Goal: Information Seeking & Learning: Learn about a topic

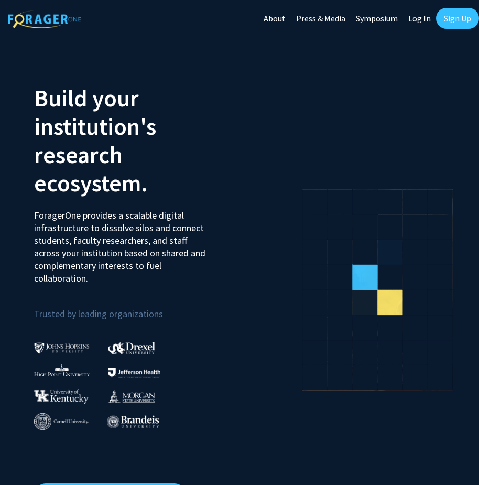
click at [420, 19] on link "Log In" at bounding box center [419, 18] width 33 height 37
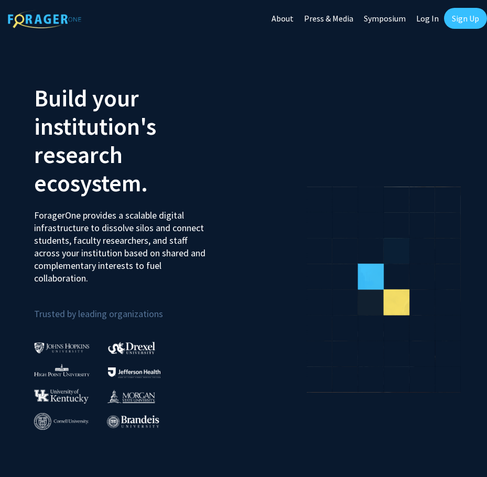
select select
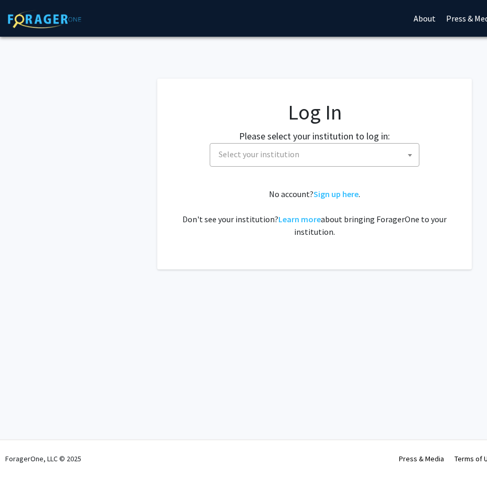
click at [306, 156] on span "Select your institution" at bounding box center [317, 155] width 205 height 22
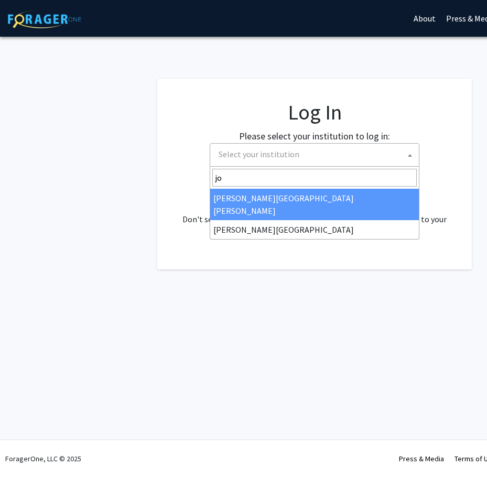
type input "joh"
select select "1"
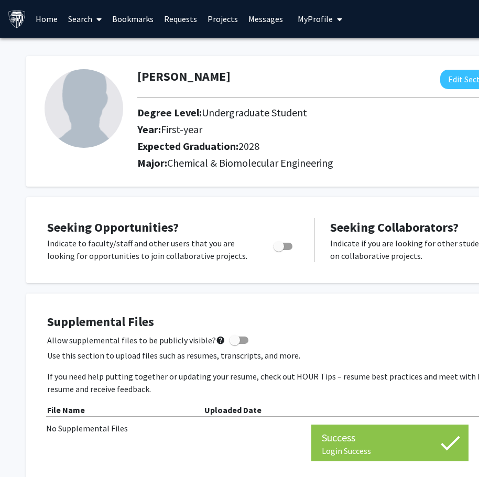
click at [94, 20] on span at bounding box center [96, 19] width 9 height 37
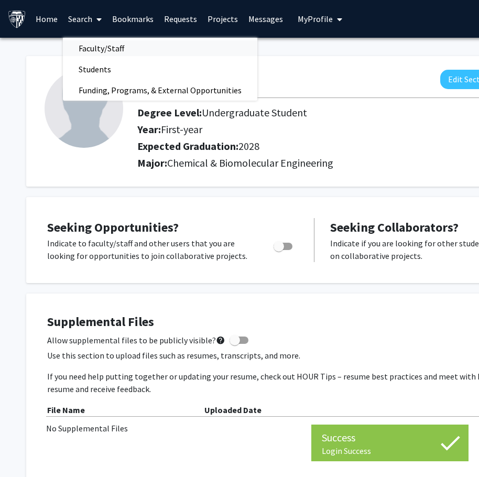
click at [99, 48] on span "Faculty/Staff" at bounding box center [101, 48] width 77 height 21
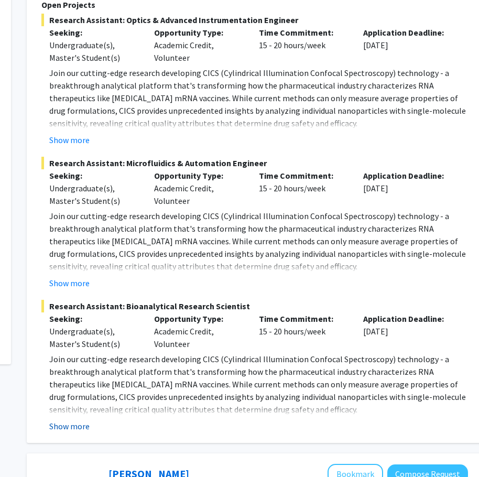
scroll to position [262, 138]
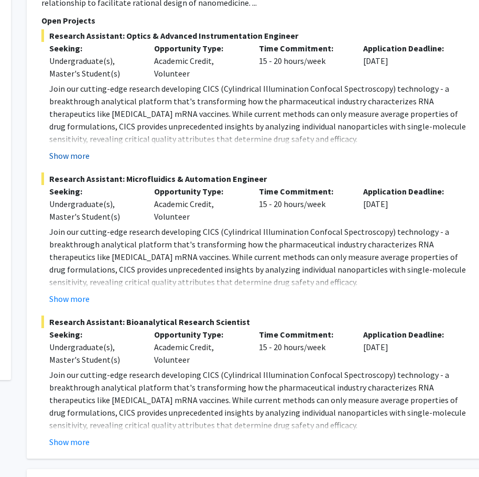
click at [87, 158] on button "Show more" at bounding box center [69, 155] width 40 height 13
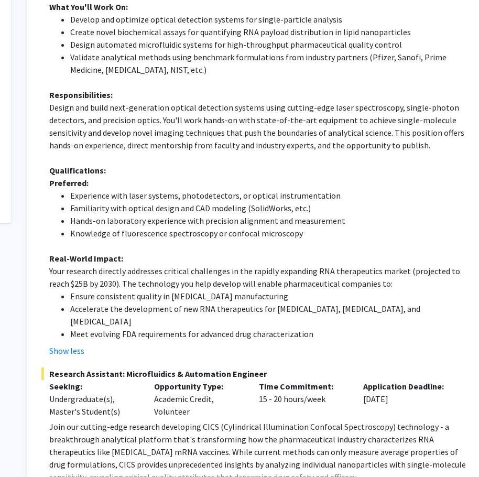
scroll to position [472, 138]
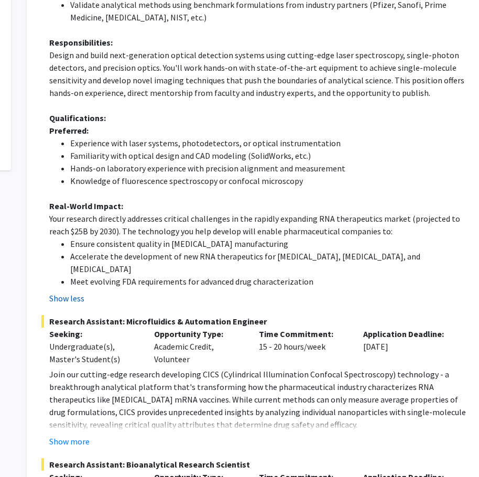
click at [74, 292] on button "Show less" at bounding box center [66, 298] width 35 height 13
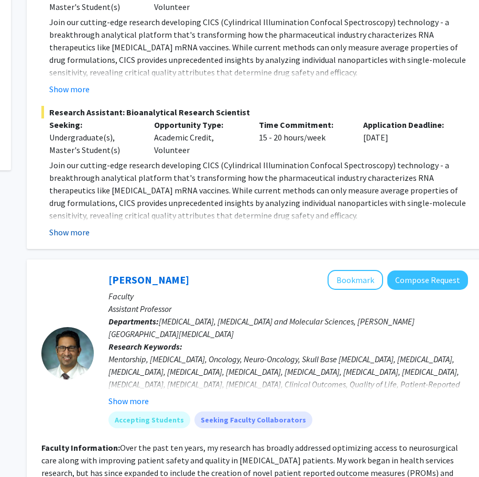
click at [63, 231] on button "Show more" at bounding box center [69, 232] width 40 height 13
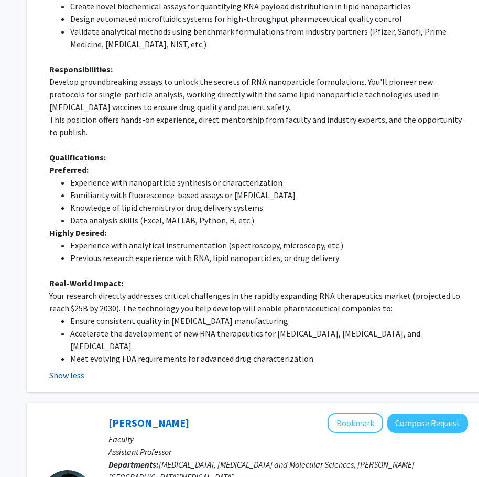
scroll to position [734, 138]
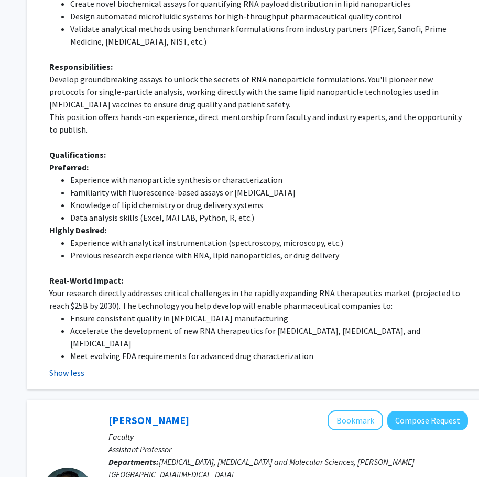
click at [65, 367] on button "Show less" at bounding box center [66, 373] width 35 height 13
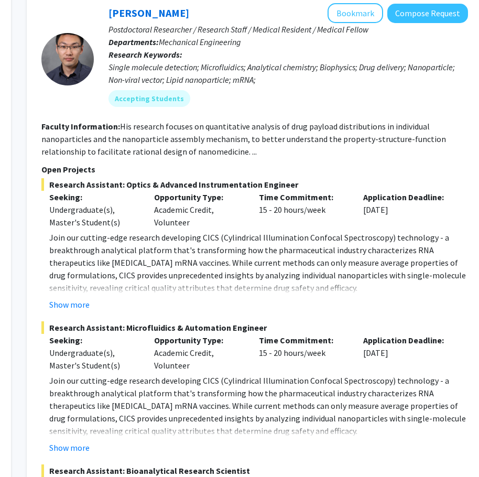
scroll to position [0, 138]
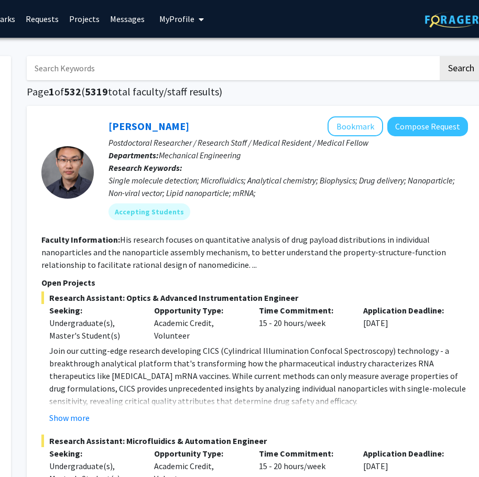
click at [464, 26] on img at bounding box center [458, 20] width 66 height 16
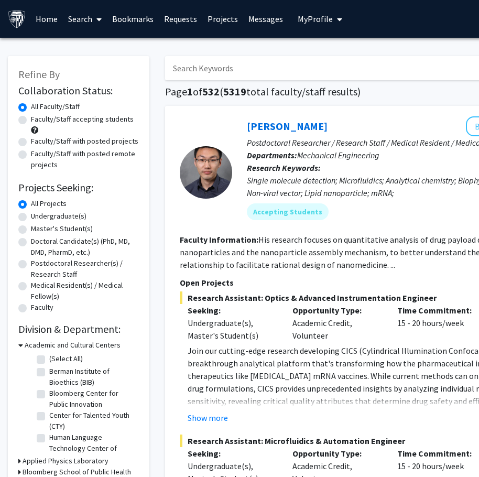
click at [94, 16] on span at bounding box center [96, 19] width 9 height 37
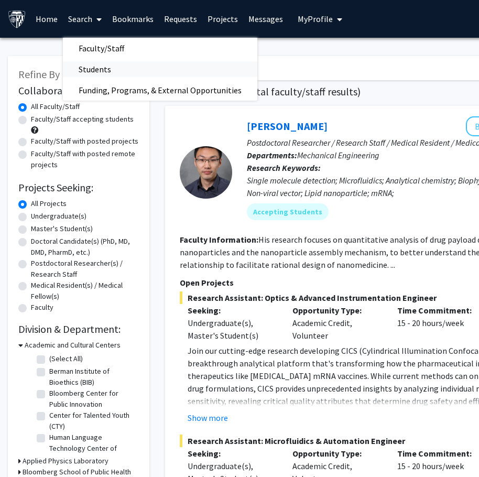
click at [102, 66] on span "Students" at bounding box center [95, 69] width 64 height 21
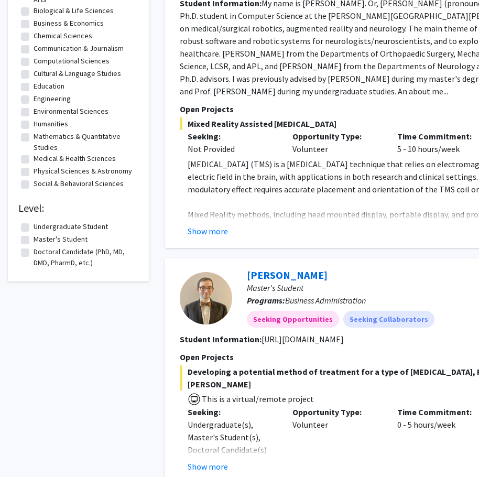
scroll to position [210, 0]
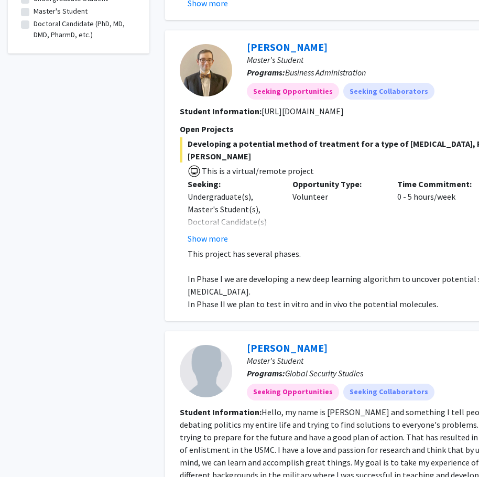
drag, startPoint x: 117, startPoint y: 477, endPoint x: 194, endPoint y: 497, distance: 78.6
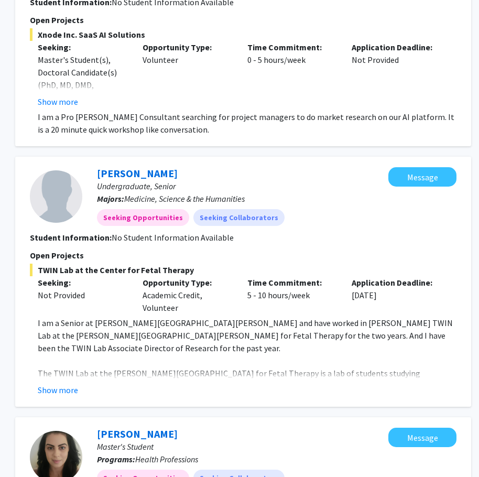
scroll to position [2465, 150]
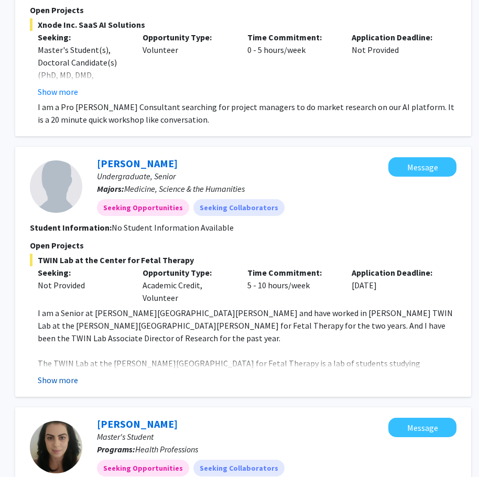
click at [44, 374] on button "Show more" at bounding box center [58, 380] width 40 height 13
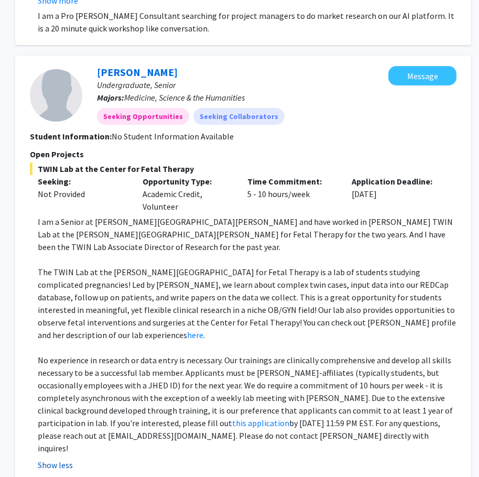
scroll to position [2570, 150]
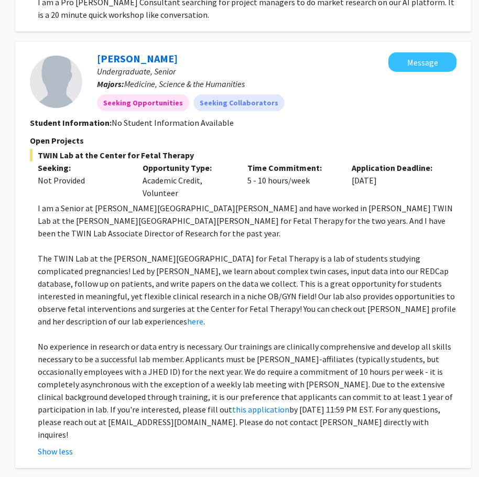
click at [264, 340] on p "No experience in research or data entry is necessary. Our trainings are clinica…" at bounding box center [247, 390] width 419 height 101
click at [55, 445] on button "Show less" at bounding box center [55, 451] width 35 height 13
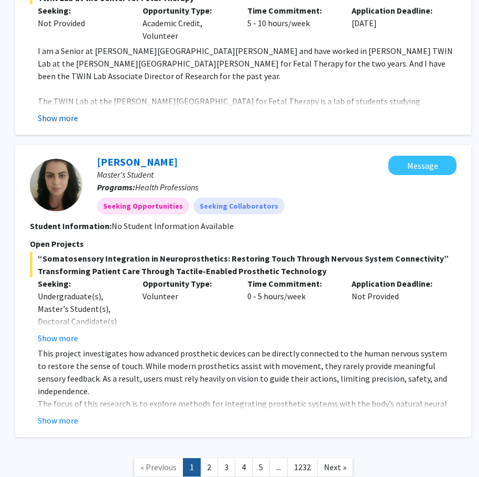
scroll to position [2728, 150]
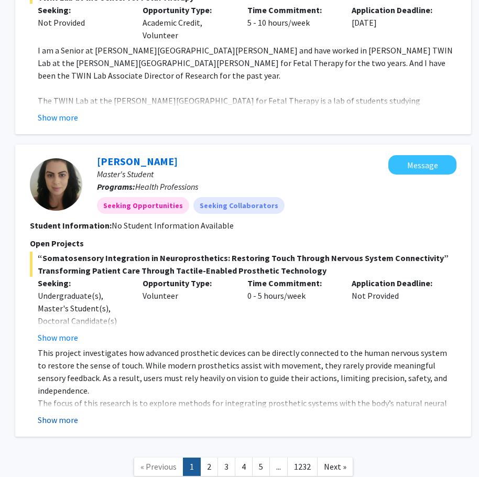
click at [49, 414] on button "Show more" at bounding box center [58, 420] width 40 height 13
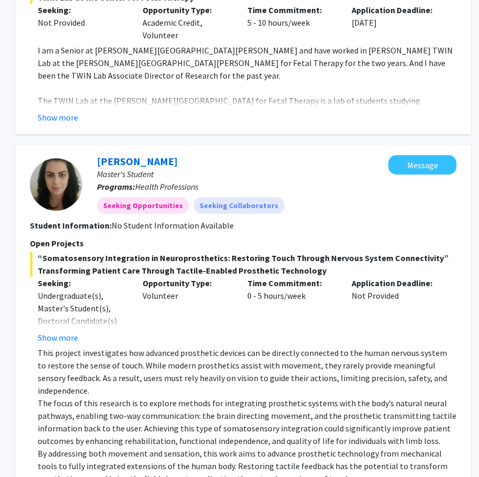
scroll to position [2780, 150]
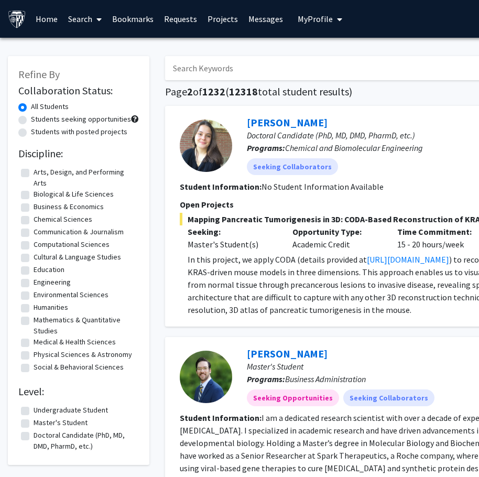
click at [68, 132] on label "Students with posted projects" at bounding box center [79, 131] width 97 height 11
click at [38, 132] on input "Students with posted projects" at bounding box center [34, 129] width 7 height 7
radio input "true"
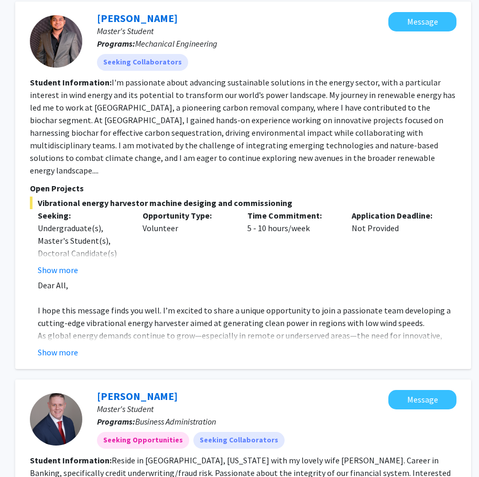
scroll to position [1364, 150]
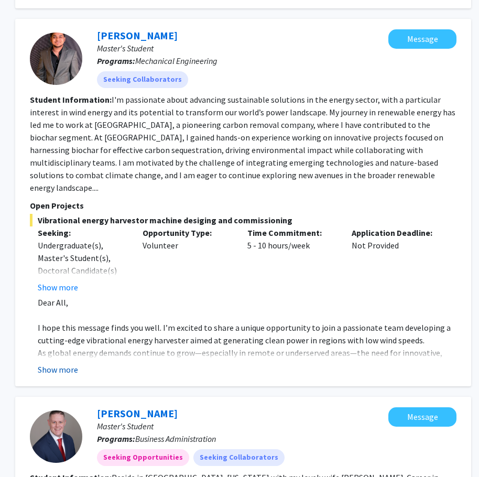
click at [67, 363] on button "Show more" at bounding box center [58, 369] width 40 height 13
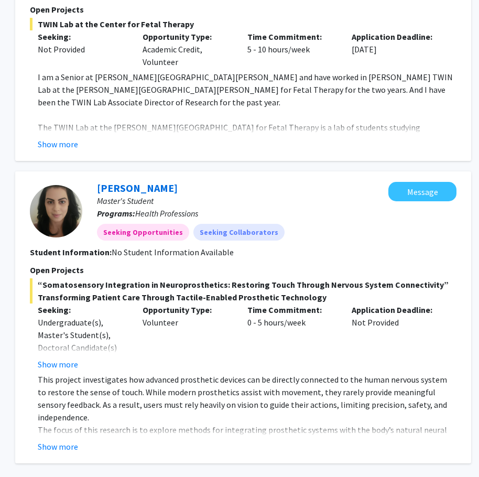
scroll to position [3030, 150]
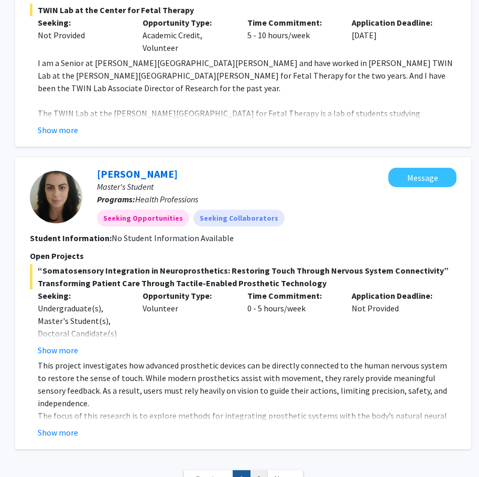
click at [260, 470] on link "2" at bounding box center [259, 479] width 18 height 18
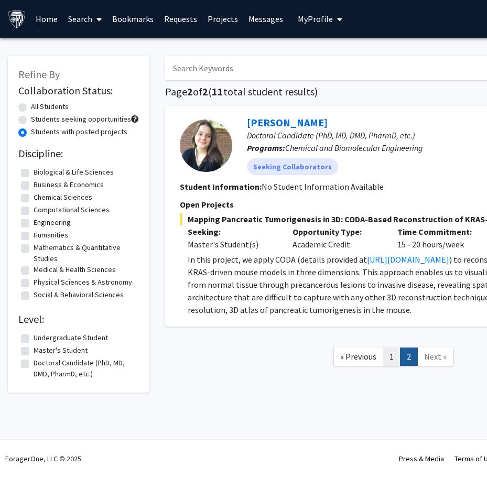
click at [392, 354] on link "1" at bounding box center [392, 357] width 18 height 18
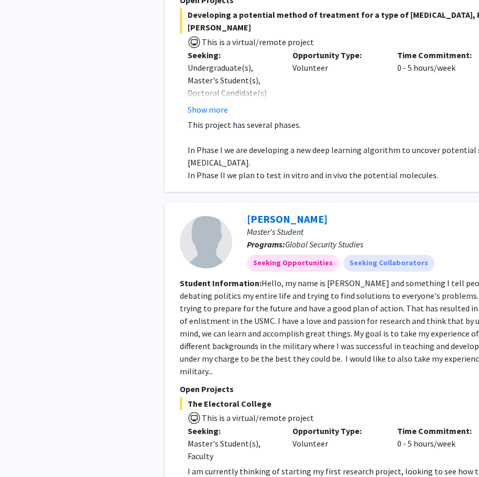
scroll to position [734, 0]
